Goal: Task Accomplishment & Management: Complete application form

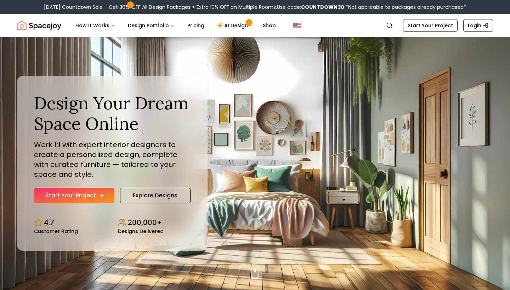
click at [92, 191] on link "Start Your Project" at bounding box center [74, 196] width 80 height 16
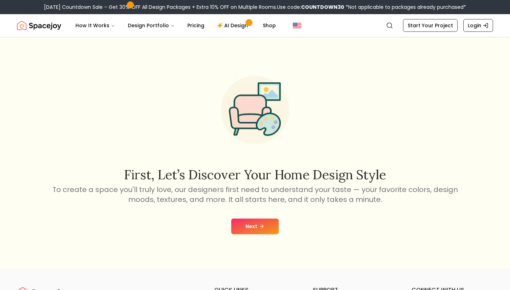
click at [252, 224] on button "Next" at bounding box center [254, 227] width 47 height 16
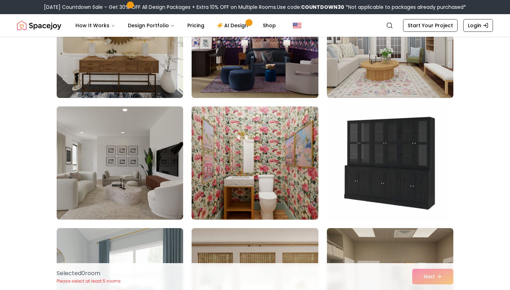
scroll to position [357, 0]
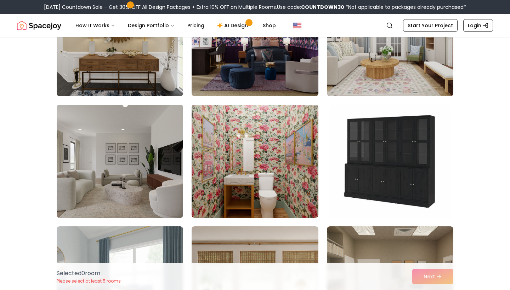
click at [126, 163] on img at bounding box center [119, 161] width 133 height 119
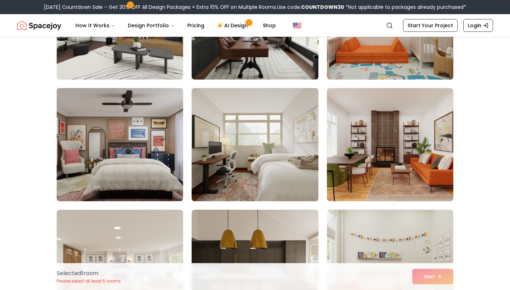
scroll to position [864, 0]
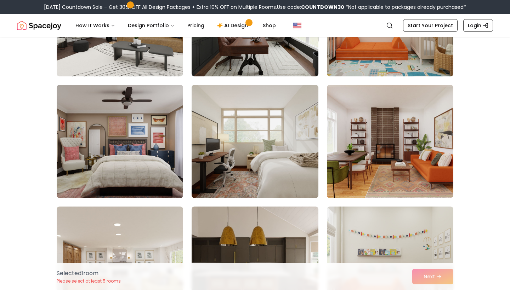
click at [245, 150] on img at bounding box center [254, 141] width 133 height 119
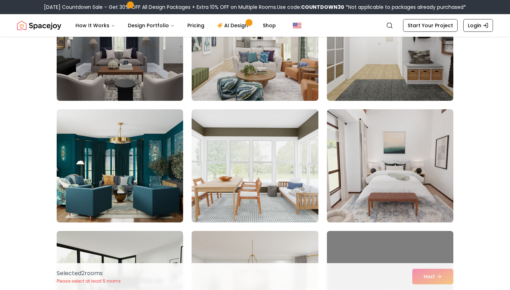
scroll to position [1891, 0]
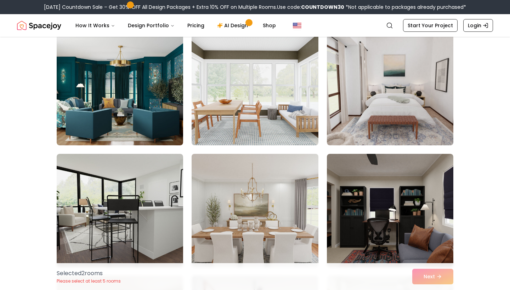
click at [259, 197] on img at bounding box center [254, 210] width 133 height 119
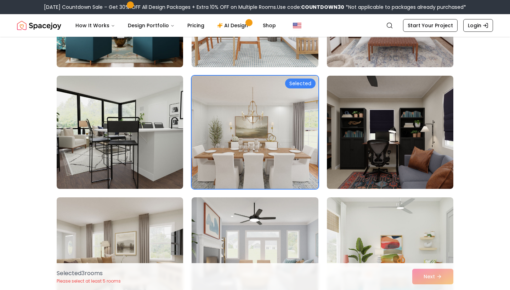
scroll to position [2145, 0]
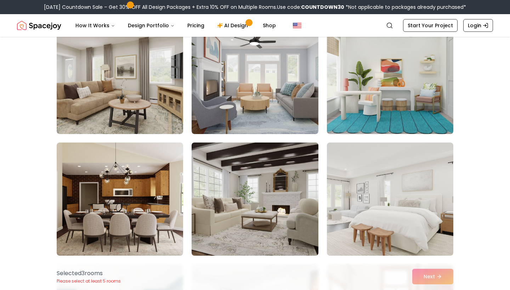
click at [298, 190] on img at bounding box center [254, 199] width 133 height 119
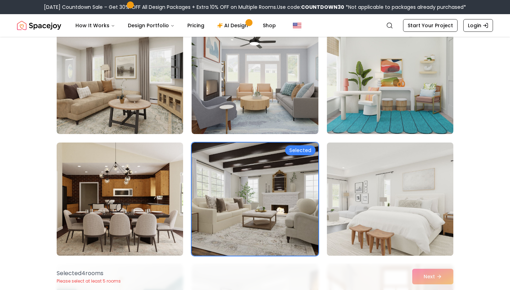
click at [390, 187] on img at bounding box center [390, 199] width 133 height 119
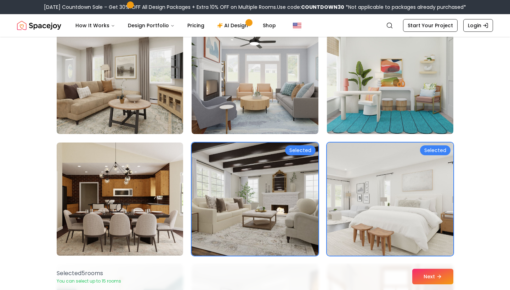
scroll to position [2156, 0]
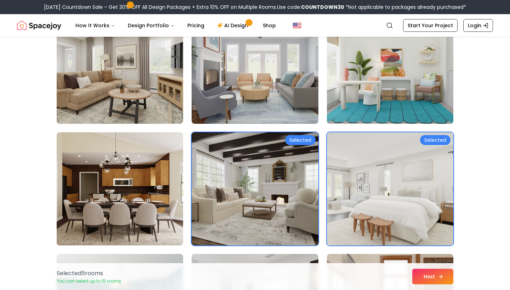
click at [428, 276] on button "Next" at bounding box center [432, 277] width 41 height 16
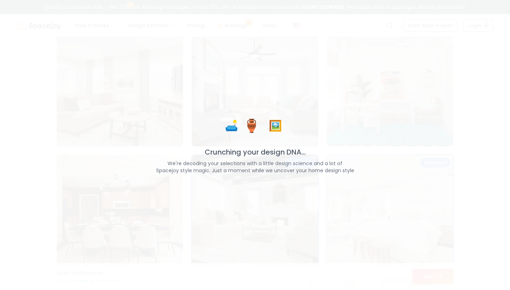
scroll to position [2311, 0]
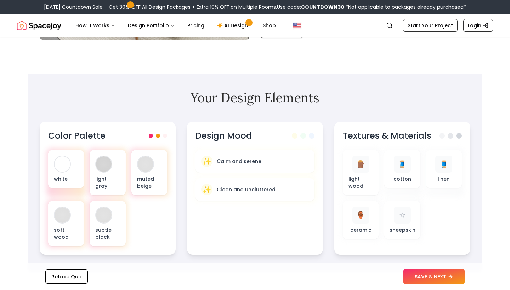
scroll to position [171, 0]
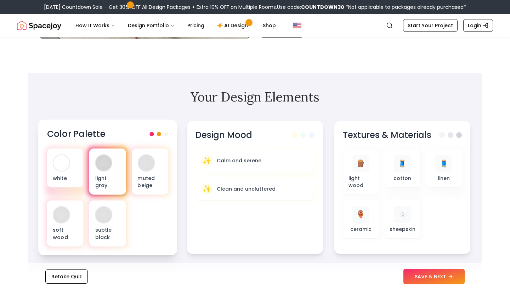
click at [118, 167] on div "light gray" at bounding box center [107, 172] width 36 height 46
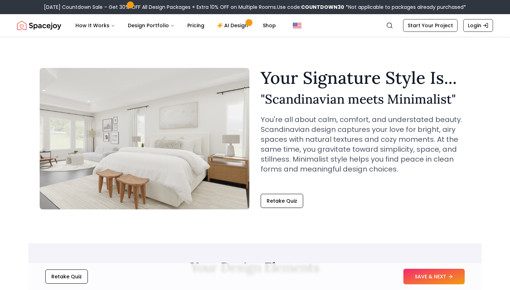
scroll to position [0, 0]
click at [445, 275] on button "SAVE & NEXT" at bounding box center [433, 277] width 61 height 16
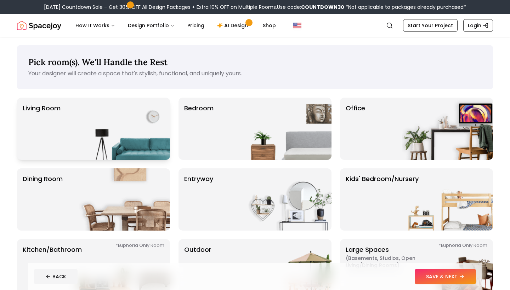
click at [132, 106] on img at bounding box center [124, 129] width 91 height 62
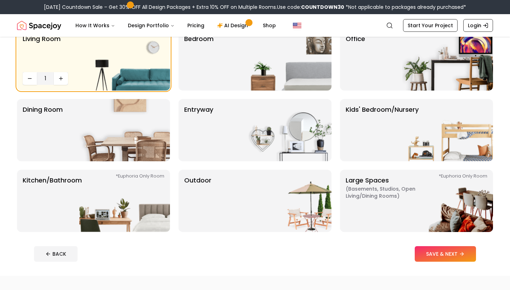
scroll to position [65, 0]
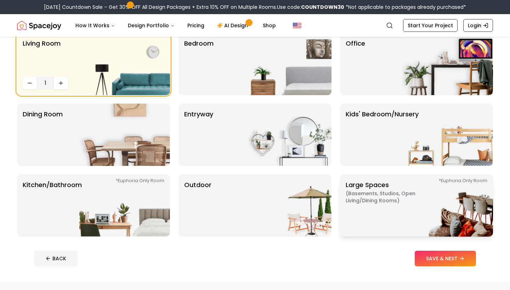
click at [373, 185] on p "Large Spaces ( Basements, Studios, Open living/dining rooms ) *Euphoria Only Ro…" at bounding box center [389, 205] width 88 height 51
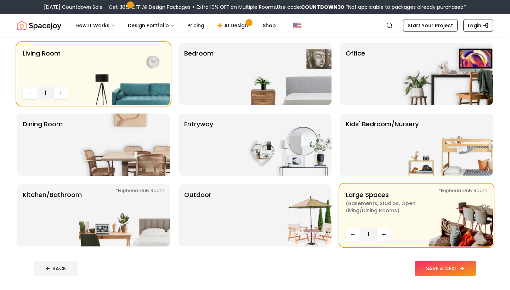
scroll to position [58, 0]
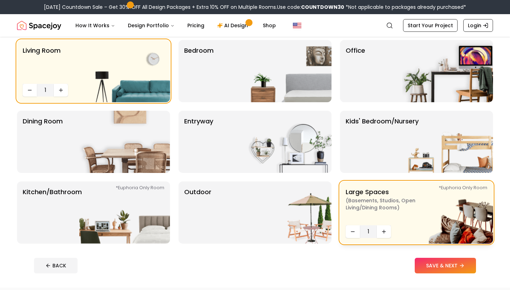
click at [362, 212] on p "Large Spaces ( Basements, Studios, Open living/dining rooms ) *Euphoria Only Ro…" at bounding box center [389, 204] width 88 height 35
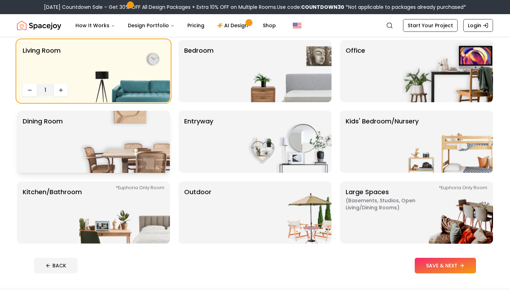
click at [114, 132] on img at bounding box center [124, 142] width 91 height 62
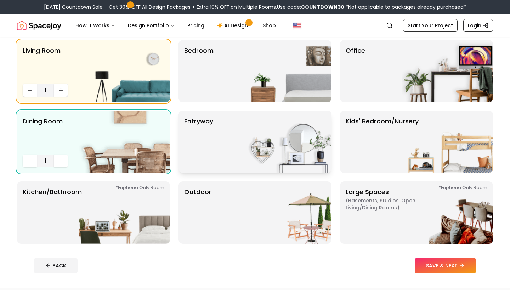
click at [196, 142] on p "entryway" at bounding box center [198, 141] width 29 height 51
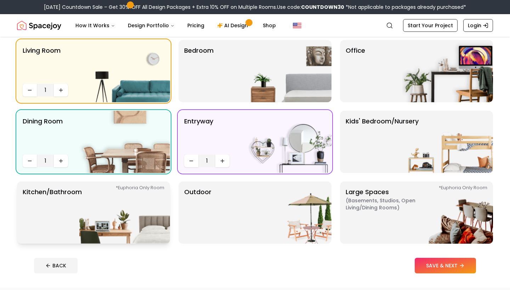
click at [122, 201] on img at bounding box center [124, 213] width 91 height 62
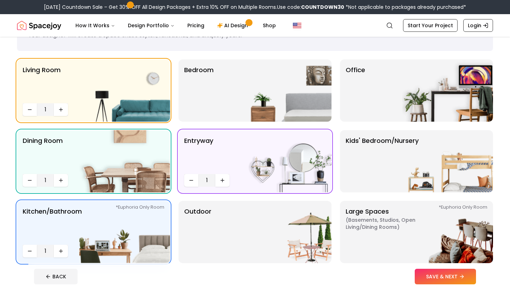
scroll to position [37, 0]
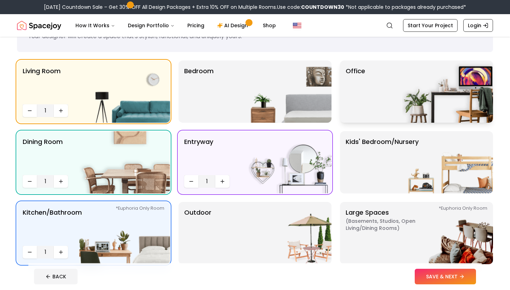
click at [364, 96] on p "Office" at bounding box center [354, 91] width 19 height 51
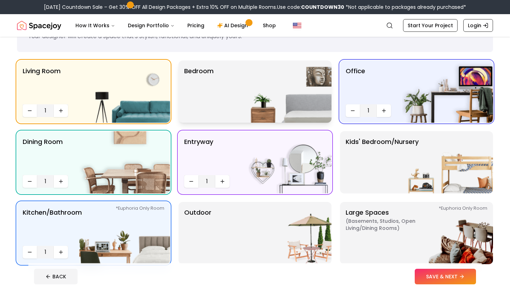
click at [282, 76] on img at bounding box center [286, 92] width 91 height 62
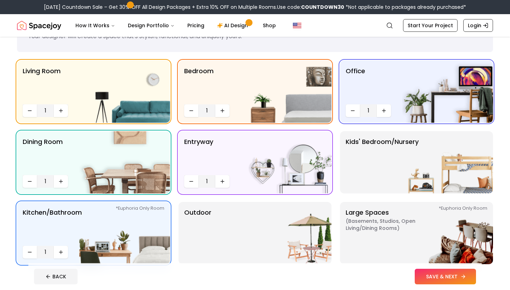
click at [440, 278] on button "SAVE & NEXT" at bounding box center [444, 277] width 61 height 16
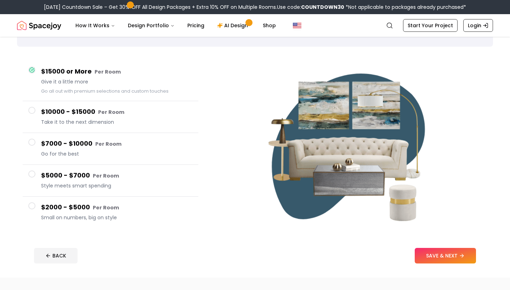
scroll to position [36, 0]
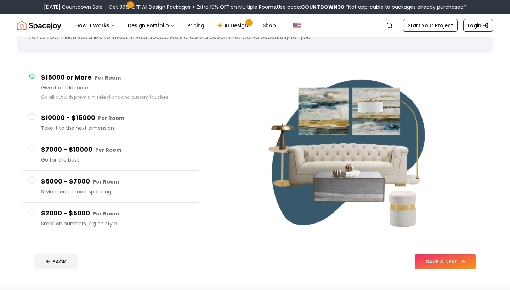
click at [458, 261] on button "SAVE & NEXT" at bounding box center [444, 262] width 61 height 16
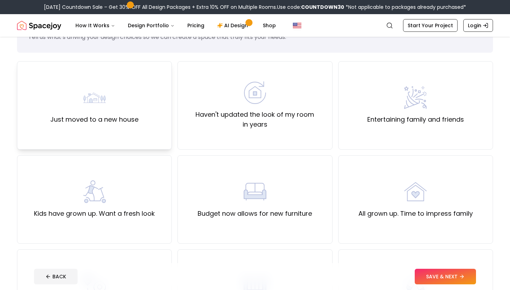
click at [135, 120] on label "Just moved to a new house" at bounding box center [94, 120] width 88 height 10
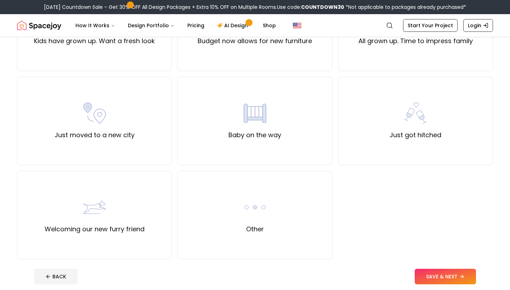
scroll to position [210, 0]
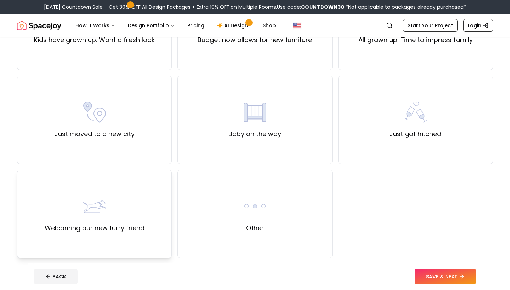
click at [132, 206] on div "Welcoming our new furry friend" at bounding box center [95, 214] width 100 height 38
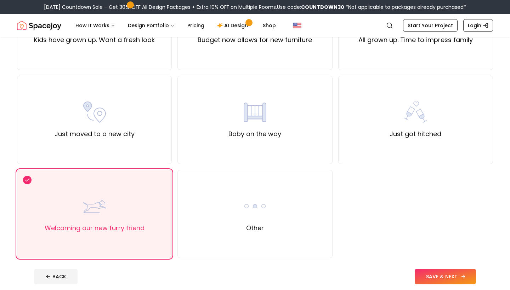
click at [435, 279] on button "SAVE & NEXT" at bounding box center [444, 277] width 61 height 16
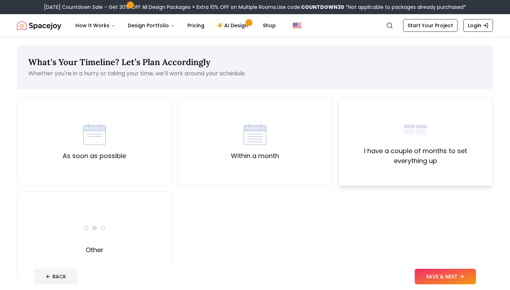
click at [401, 166] on div "I have a couple of months to set everything up" at bounding box center [415, 142] width 155 height 88
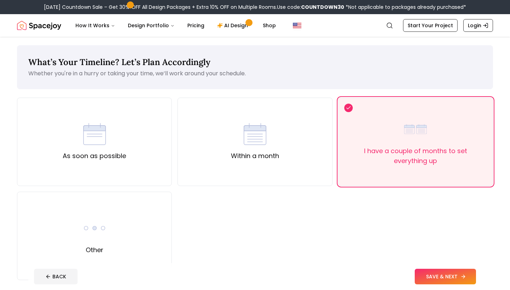
click at [445, 275] on button "SAVE & NEXT" at bounding box center [444, 277] width 61 height 16
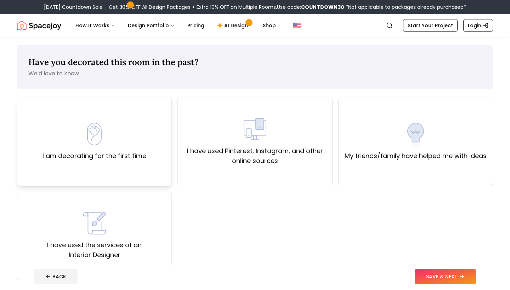
click at [135, 155] on label "I am decorating for the first time" at bounding box center [94, 156] width 104 height 10
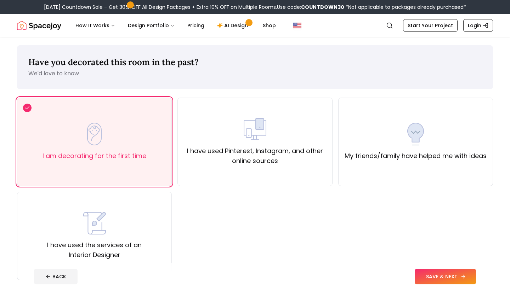
click at [446, 277] on button "SAVE & NEXT" at bounding box center [444, 277] width 61 height 16
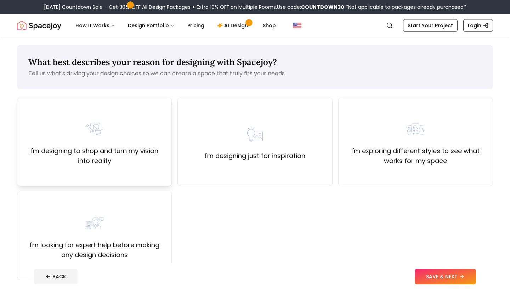
click at [151, 146] on div "I'm designing to shop and turn my vision into reality" at bounding box center [94, 142] width 143 height 48
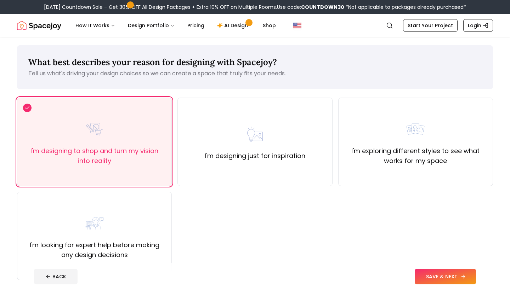
click at [435, 272] on button "SAVE & NEXT" at bounding box center [444, 277] width 61 height 16
